Goal: Task Accomplishment & Management: Complete application form

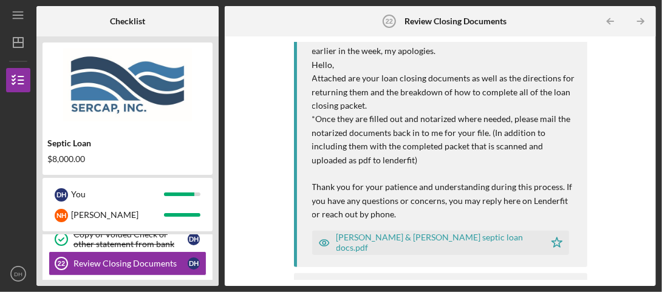
scroll to position [236, 0]
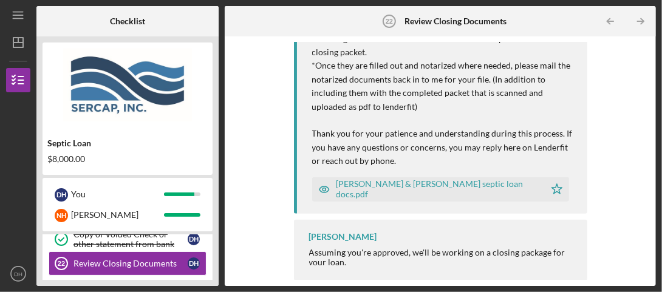
click at [385, 191] on div "[PERSON_NAME] & [PERSON_NAME] septic loan docs.pdf" at bounding box center [438, 188] width 202 height 19
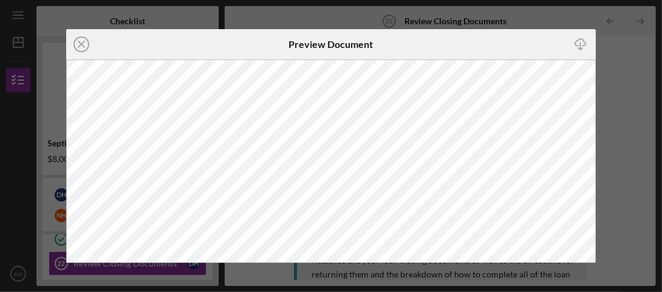
scroll to position [236, 0]
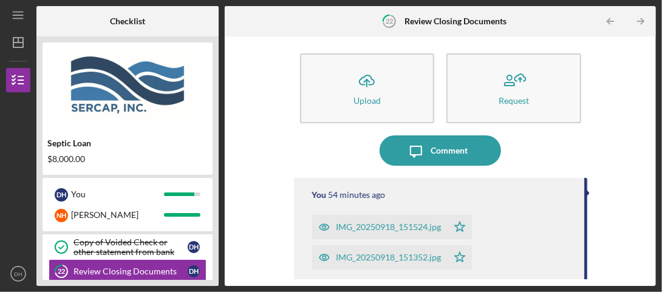
scroll to position [149, 0]
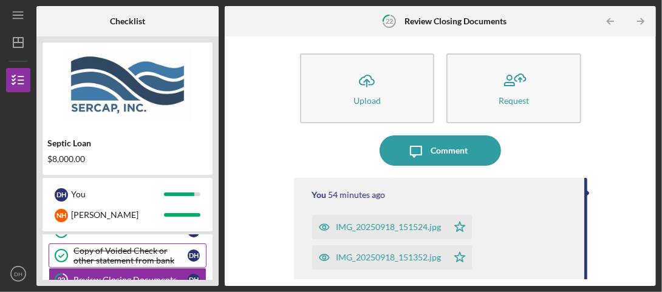
click at [124, 256] on div "Copy of Voided Check or other statement from bank" at bounding box center [131, 255] width 114 height 19
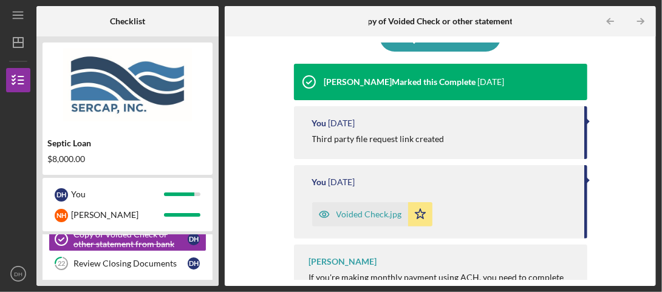
scroll to position [146, 0]
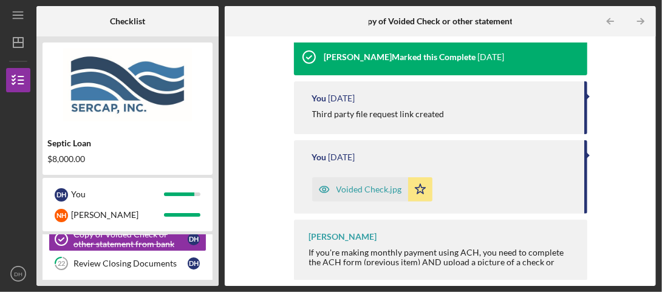
click at [365, 188] on div "Voided Check.jpg" at bounding box center [370, 190] width 66 height 10
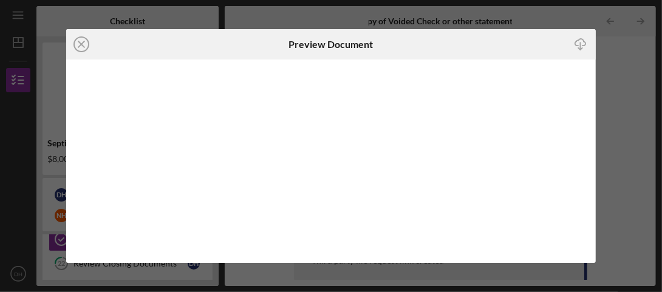
scroll to position [146, 0]
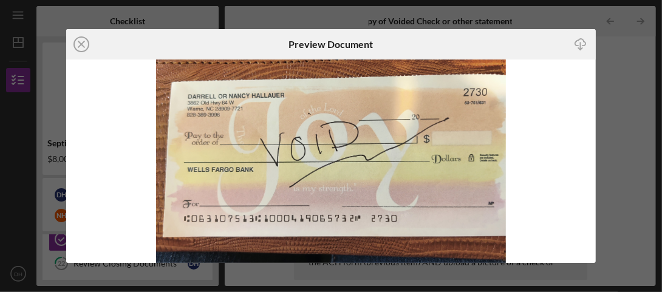
click at [12, 134] on div "Icon/Close Preview Document Icon/Download" at bounding box center [331, 146] width 662 height 292
click at [62, 265] on div "Icon/Close Preview Document Icon/Download" at bounding box center [331, 146] width 662 height 292
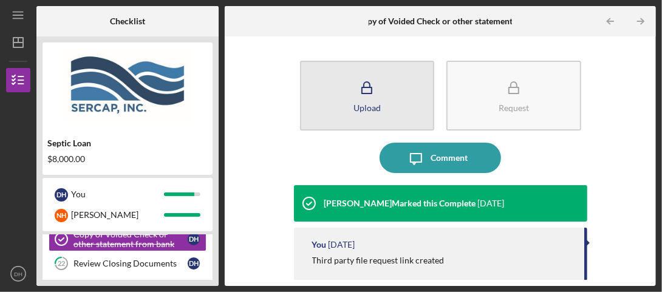
click at [374, 105] on div "Upload" at bounding box center [367, 107] width 27 height 9
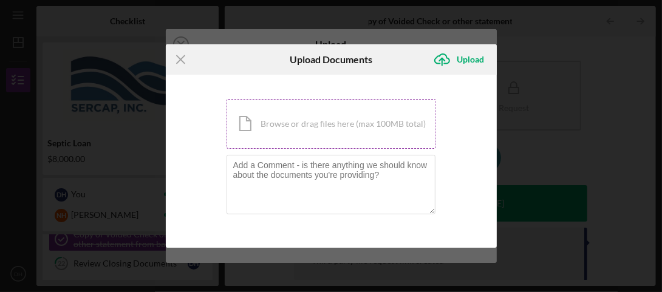
drag, startPoint x: 335, startPoint y: 121, endPoint x: 282, endPoint y: 125, distance: 53.0
click at [282, 125] on div "Icon/Document Browse or drag files here (max 100MB total) Tap to choose files o…" at bounding box center [332, 124] width 210 height 50
click at [544, 129] on div "Icon/Menu Close Upload Documents Icon/Upload Upload You're uploading documents …" at bounding box center [331, 146] width 662 height 292
click at [181, 62] on icon "Icon/Menu Close" at bounding box center [181, 59] width 30 height 30
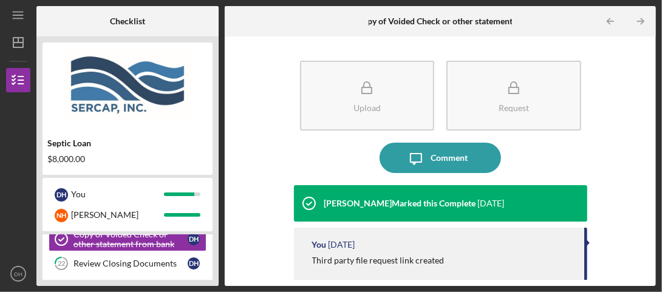
click at [475, 21] on b "Copy of Voided Check or other statement from bank" at bounding box center [455, 21] width 197 height 10
drag, startPoint x: 474, startPoint y: 21, endPoint x: 289, endPoint y: 147, distance: 224.3
click at [289, 147] on div "Upload Request Icon/Message Comment Raven Craghead Marked this Complete 3 weeks…" at bounding box center [440, 162] width 419 height 238
click at [611, 22] on icon "Icon/Table Pagination Arrow" at bounding box center [610, 21] width 27 height 27
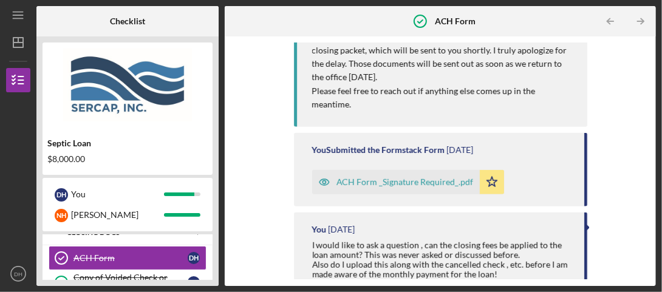
scroll to position [452, 0]
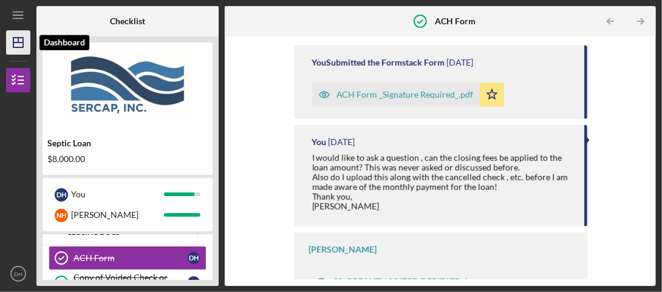
click at [15, 40] on icon "Icon/Dashboard" at bounding box center [18, 42] width 30 height 30
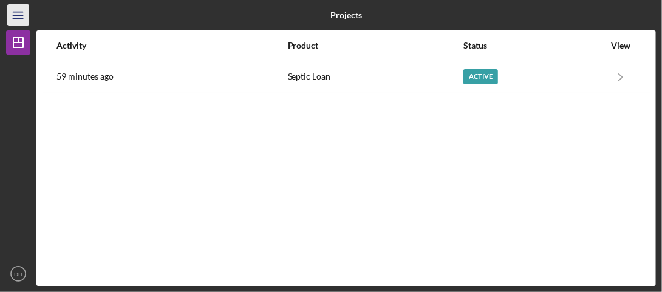
click at [18, 16] on icon "Icon/Menu" at bounding box center [18, 15] width 27 height 27
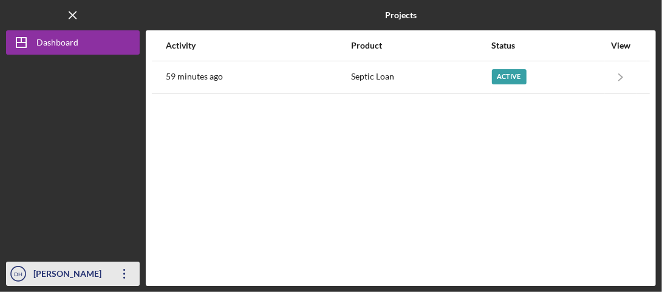
click at [125, 273] on icon "Icon/Overflow" at bounding box center [124, 274] width 30 height 30
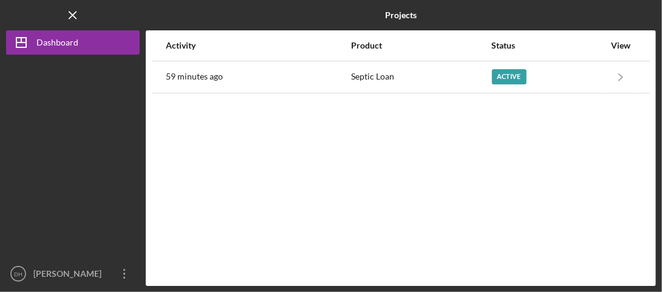
click at [76, 79] on div at bounding box center [73, 158] width 134 height 207
